Goal: Obtain resource: Download file/media

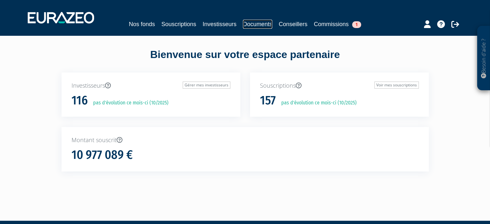
click at [267, 27] on link "Documents" at bounding box center [257, 24] width 29 height 9
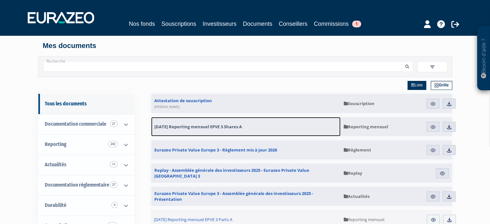
click at [237, 126] on span "[DATE] Reporting mensuel EPVE 3 Shares A" at bounding box center [198, 127] width 88 height 6
